Goal: Check status: Check status

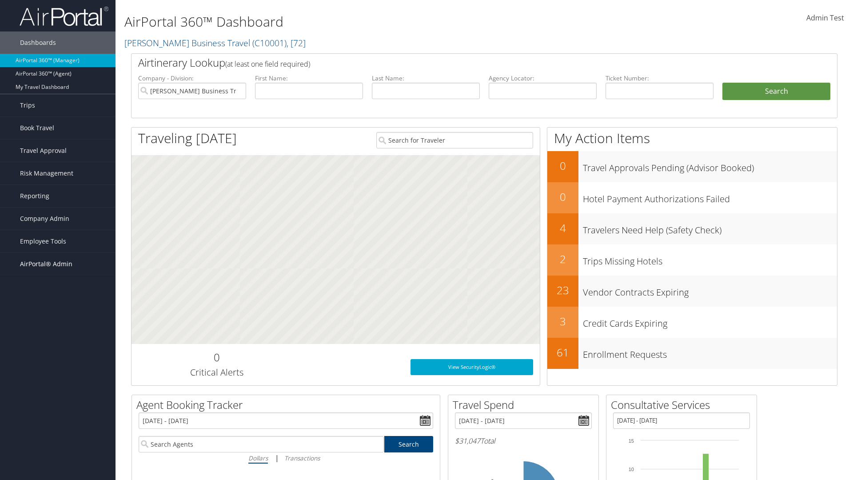
click at [58, 264] on span "AirPortal® Admin" at bounding box center [46, 264] width 52 height 22
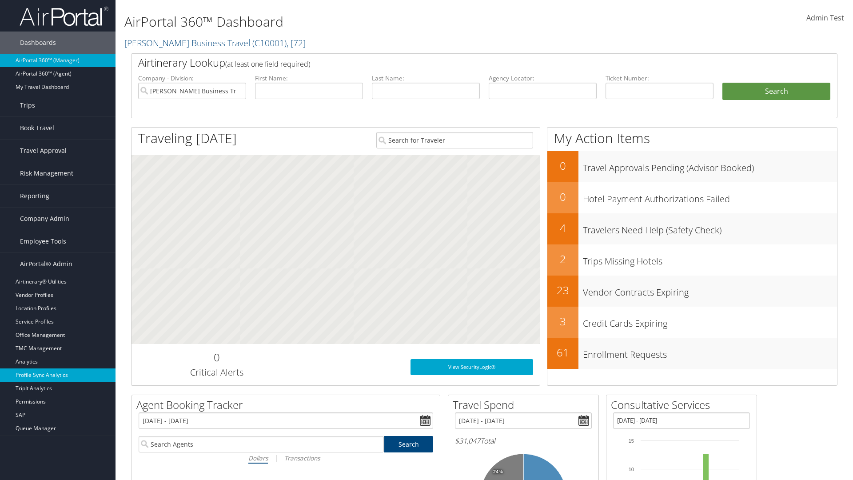
click at [58, 375] on link "Profile Sync Analytics" at bounding box center [57, 374] width 115 height 13
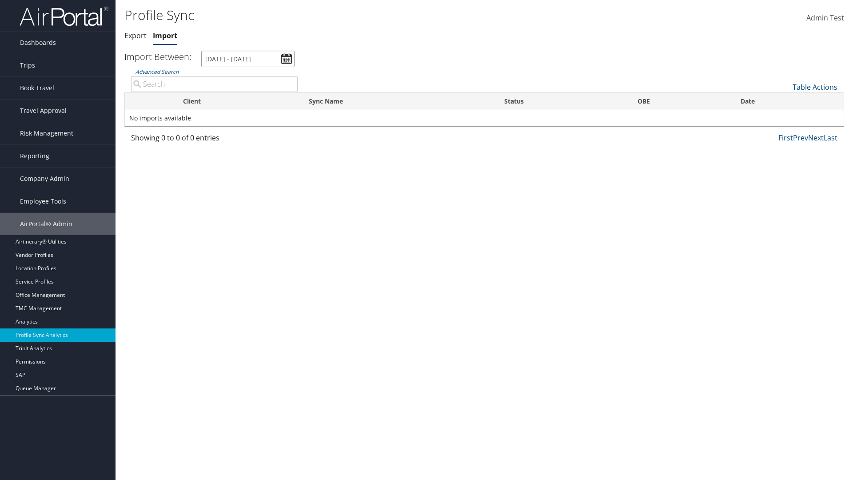
click at [248, 59] on input "[DATE] - [DATE]" at bounding box center [247, 59] width 93 height 16
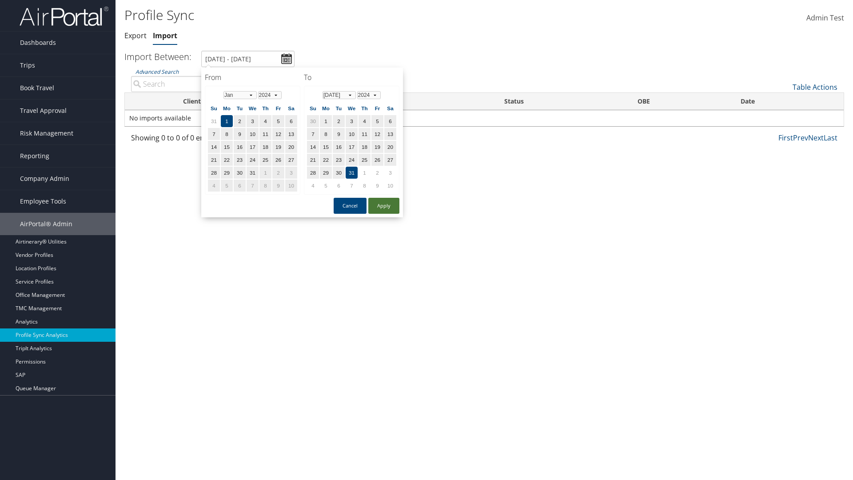
click at [384, 205] on button "Apply" at bounding box center [383, 206] width 31 height 16
type input "[DATE] - [DATE]"
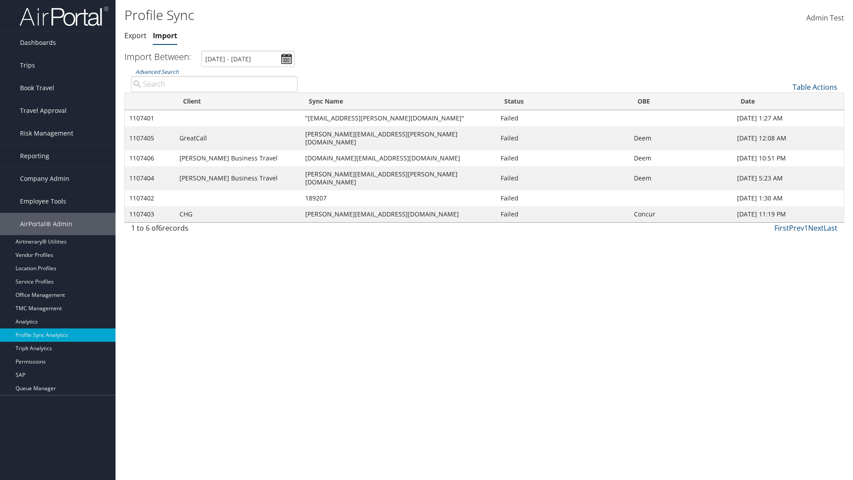
type input "GreatCall"
